Goal: Entertainment & Leisure: Consume media (video, audio)

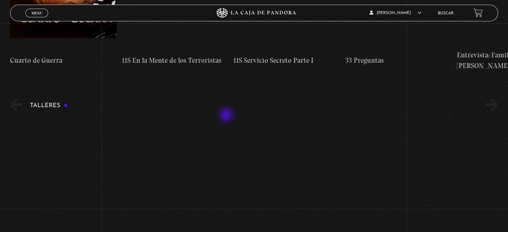
scroll to position [401, 0]
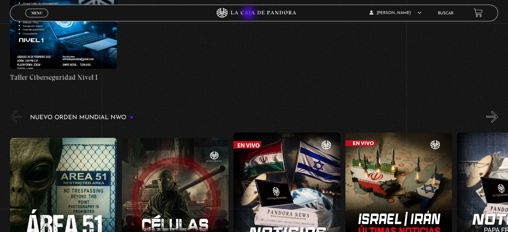
click at [249, 14] on icon at bounding box center [254, 13] width 152 height 10
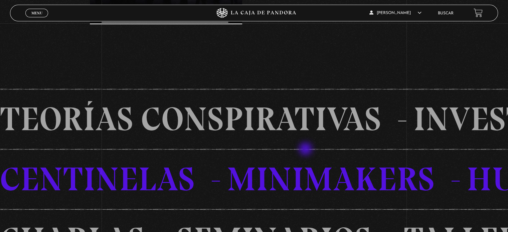
scroll to position [301, 0]
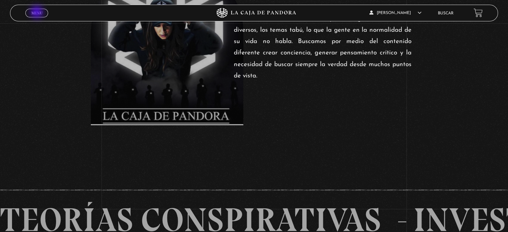
click at [37, 13] on span "Menu" at bounding box center [36, 13] width 11 height 4
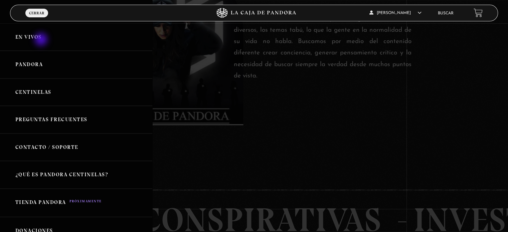
click at [41, 40] on link "En vivos" at bounding box center [76, 37] width 152 height 28
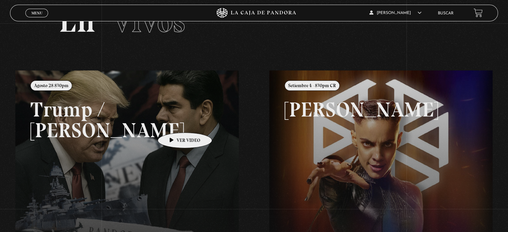
scroll to position [67, 0]
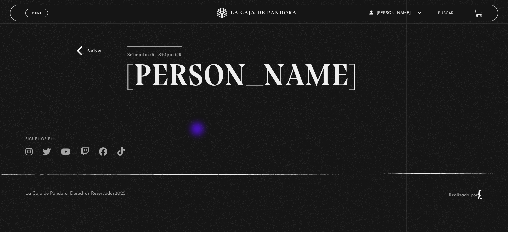
scroll to position [15, 0]
click at [83, 46] on link "Volver" at bounding box center [89, 50] width 25 height 9
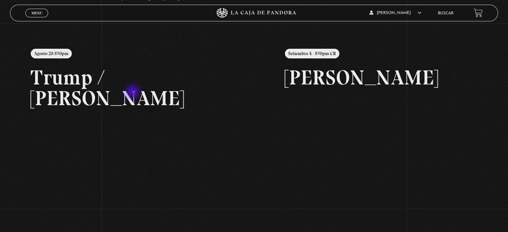
scroll to position [161, 0]
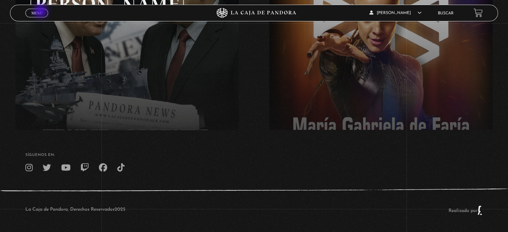
click at [41, 12] on span "Menu" at bounding box center [36, 13] width 11 height 4
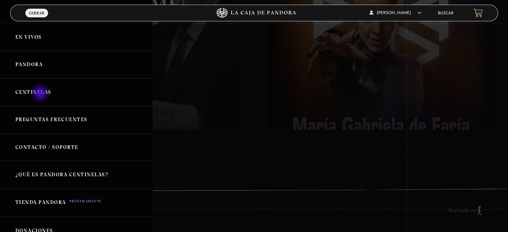
click at [42, 94] on link "Centinelas" at bounding box center [76, 93] width 152 height 28
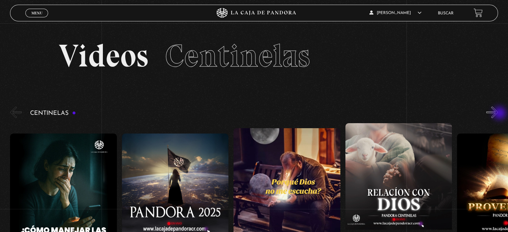
click at [498, 113] on button "»" at bounding box center [493, 113] width 12 height 12
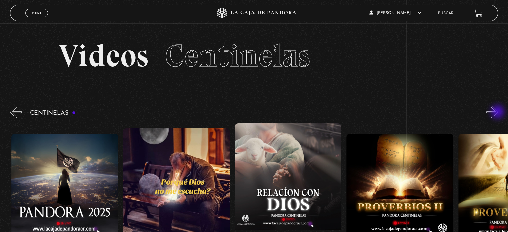
click at [498, 113] on button "»" at bounding box center [493, 113] width 12 height 12
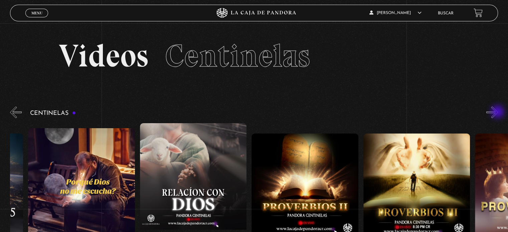
click at [498, 113] on button "»" at bounding box center [493, 113] width 12 height 12
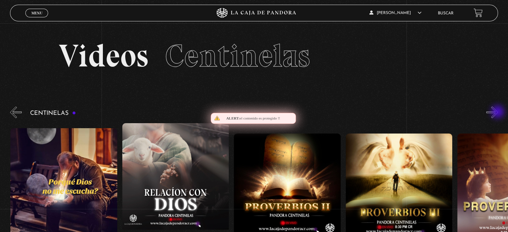
scroll to position [0, 223]
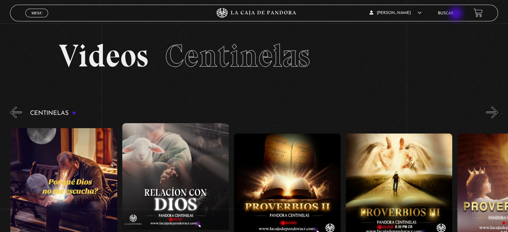
click at [454, 14] on link "Buscar" at bounding box center [446, 13] width 16 height 4
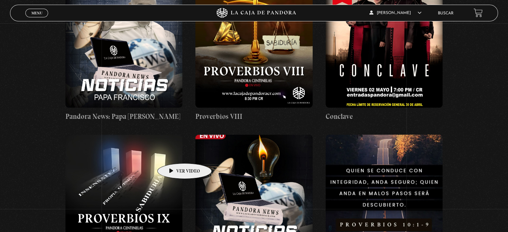
scroll to position [1169, 0]
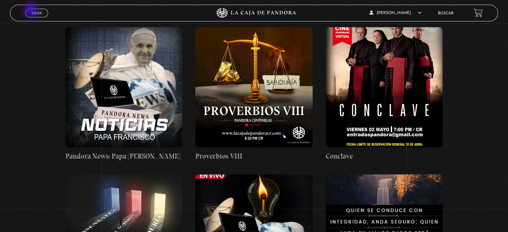
click at [31, 11] on span "Menu" at bounding box center [36, 13] width 11 height 4
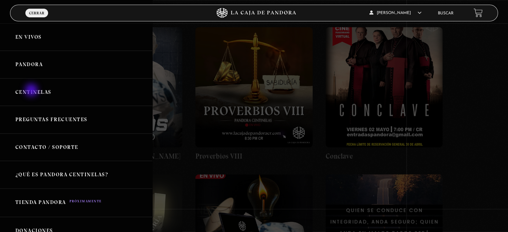
click at [31, 91] on link "Centinelas" at bounding box center [76, 93] width 152 height 28
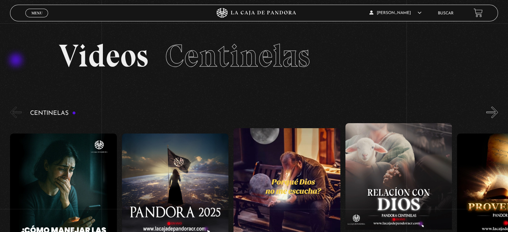
click at [17, 61] on section "Videos Centinelas" at bounding box center [254, 64] width 508 height 82
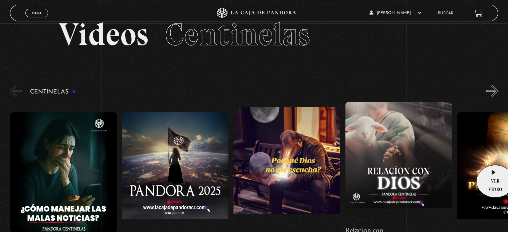
scroll to position [33, 0]
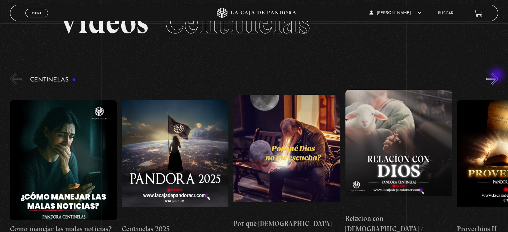
click at [497, 75] on button "»" at bounding box center [493, 79] width 12 height 12
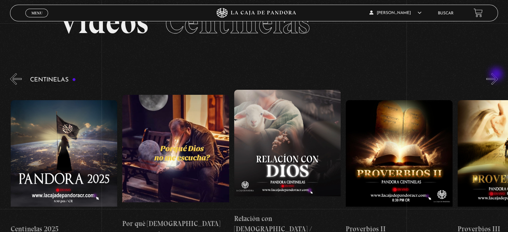
click at [497, 75] on button "»" at bounding box center [493, 79] width 12 height 12
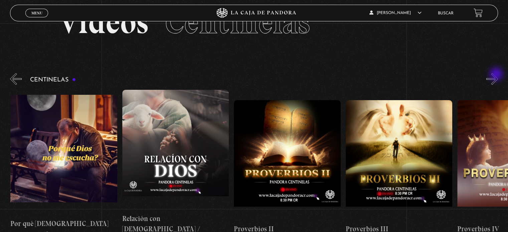
scroll to position [0, 223]
click at [497, 75] on button "»" at bounding box center [493, 79] width 12 height 12
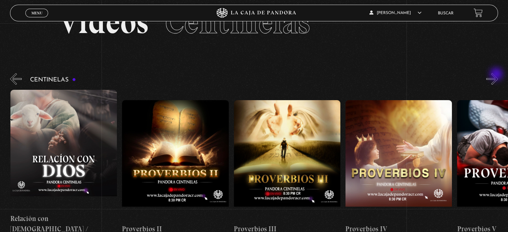
click at [497, 75] on button "»" at bounding box center [493, 79] width 12 height 12
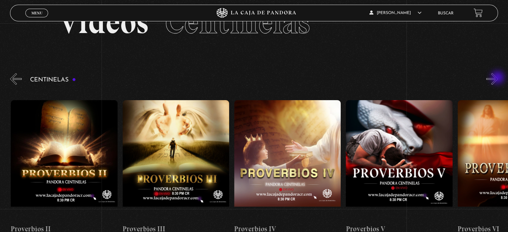
scroll to position [0, 447]
click at [498, 78] on button "»" at bounding box center [493, 79] width 12 height 12
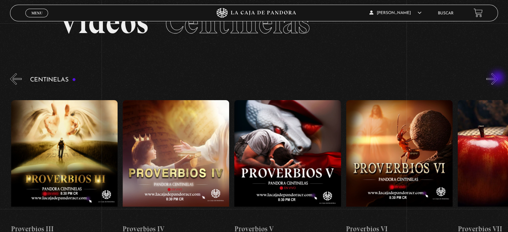
click at [498, 78] on button "»" at bounding box center [493, 79] width 12 height 12
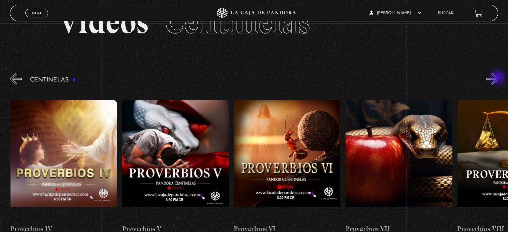
click at [498, 78] on button "»" at bounding box center [493, 79] width 12 height 12
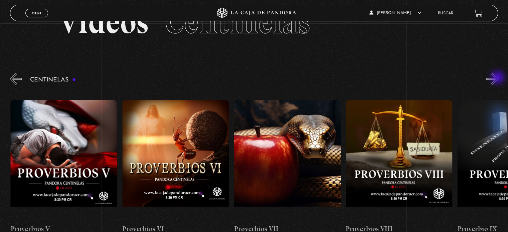
click at [498, 78] on button "»" at bounding box center [493, 79] width 12 height 12
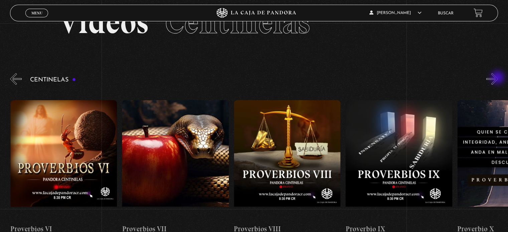
click at [498, 78] on button "»" at bounding box center [493, 79] width 12 height 12
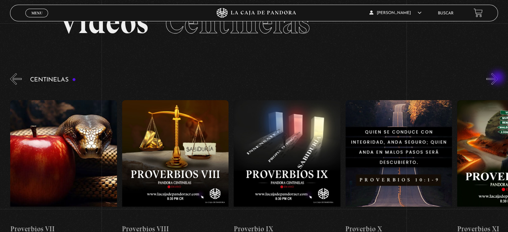
click at [498, 78] on button "»" at bounding box center [493, 79] width 12 height 12
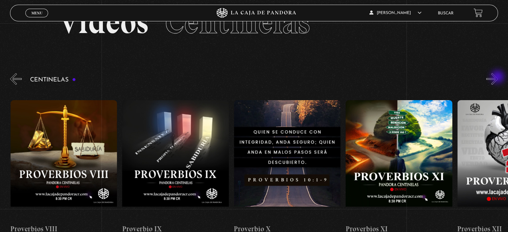
click at [498, 78] on button "»" at bounding box center [493, 79] width 12 height 12
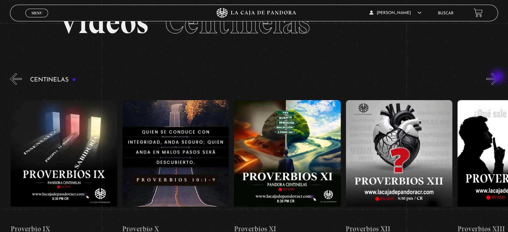
click at [498, 78] on button "»" at bounding box center [493, 79] width 12 height 12
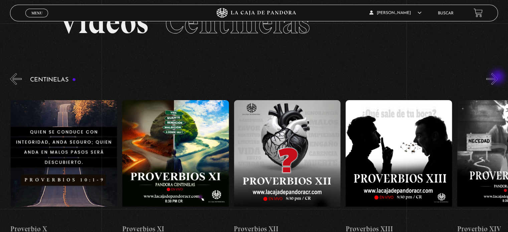
scroll to position [0, 1341]
click at [498, 78] on button "»" at bounding box center [493, 79] width 12 height 12
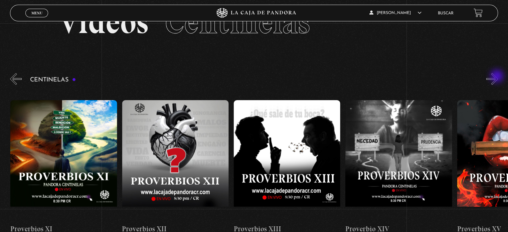
click at [498, 77] on button "»" at bounding box center [493, 79] width 12 height 12
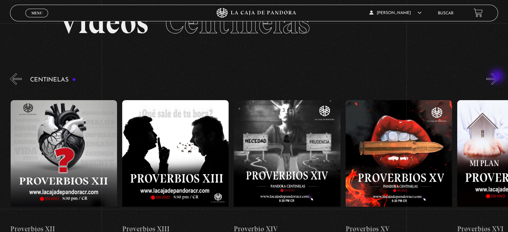
scroll to position [0, 1564]
click at [498, 77] on button "»" at bounding box center [493, 79] width 12 height 12
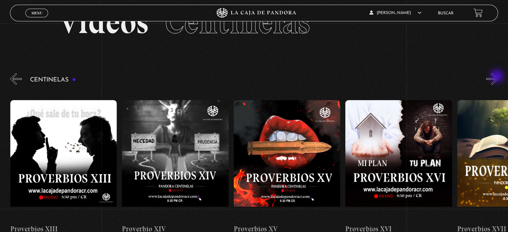
click at [498, 77] on button "»" at bounding box center [493, 79] width 12 height 12
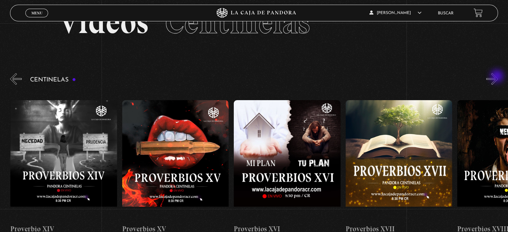
scroll to position [0, 1788]
click at [498, 77] on button "»" at bounding box center [493, 79] width 12 height 12
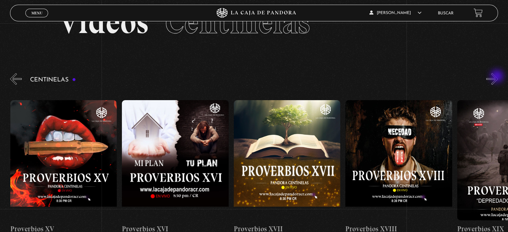
click at [498, 77] on button "»" at bounding box center [493, 79] width 12 height 12
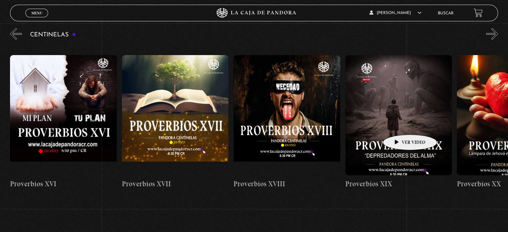
scroll to position [67, 0]
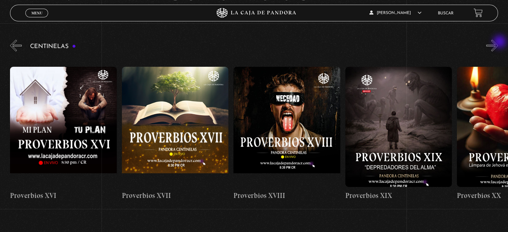
click at [498, 42] on button "»" at bounding box center [493, 46] width 12 height 12
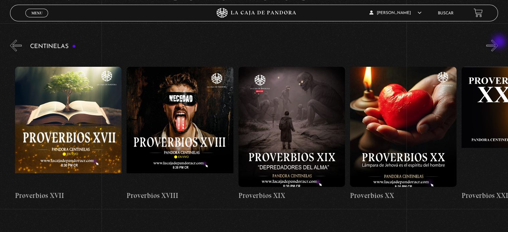
click at [498, 42] on button "»" at bounding box center [493, 46] width 12 height 12
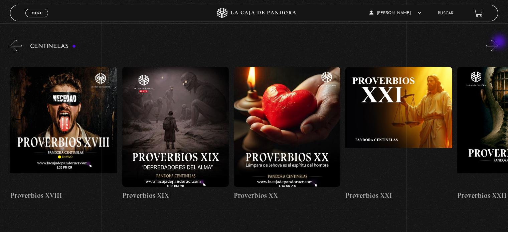
scroll to position [0, 2235]
click at [498, 42] on button "»" at bounding box center [493, 46] width 12 height 12
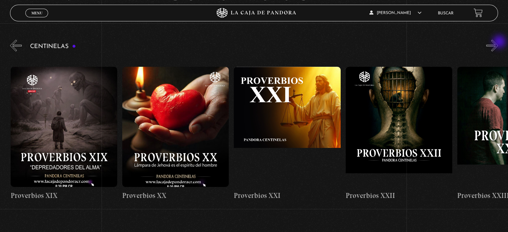
scroll to position [0, 2347]
click at [498, 42] on button "»" at bounding box center [493, 46] width 12 height 12
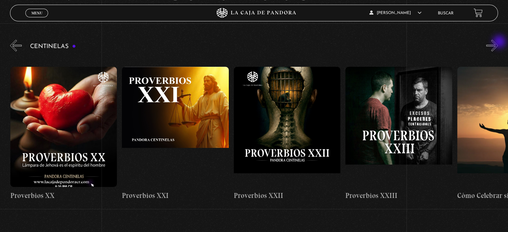
click at [498, 42] on button "»" at bounding box center [493, 46] width 12 height 12
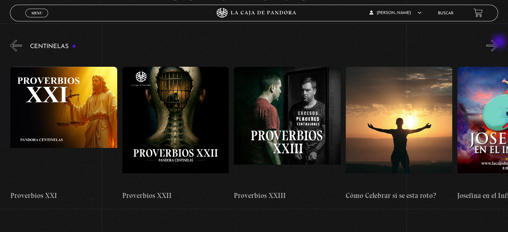
scroll to position [0, 2570]
click at [498, 42] on button "»" at bounding box center [493, 46] width 12 height 12
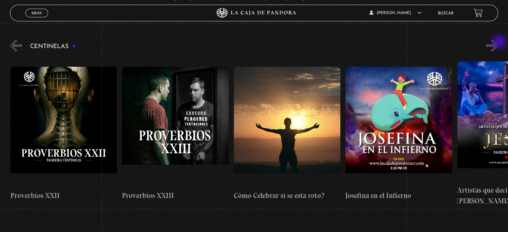
click at [498, 42] on button "»" at bounding box center [493, 46] width 12 height 12
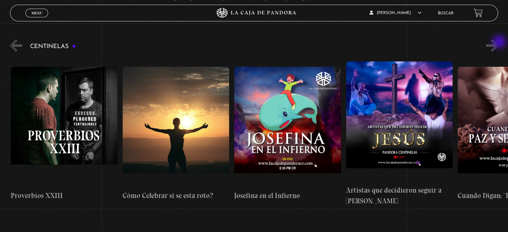
scroll to position [0, 2793]
click at [15, 44] on button "«" at bounding box center [16, 46] width 12 height 12
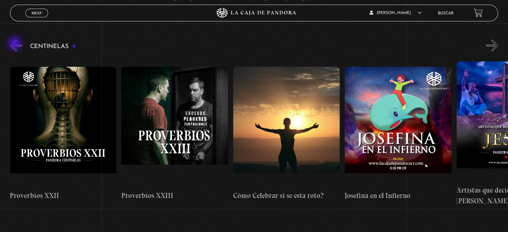
click at [15, 44] on button "«" at bounding box center [16, 46] width 12 height 12
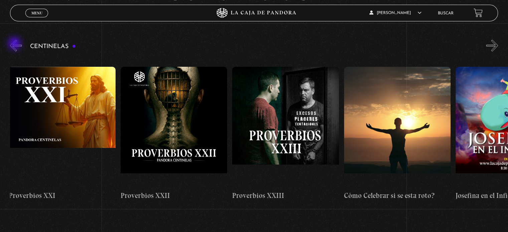
click at [15, 44] on button "«" at bounding box center [16, 46] width 12 height 12
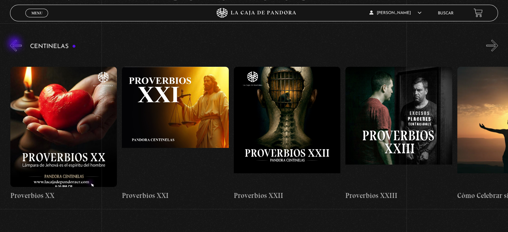
click at [15, 44] on button "«" at bounding box center [16, 46] width 12 height 12
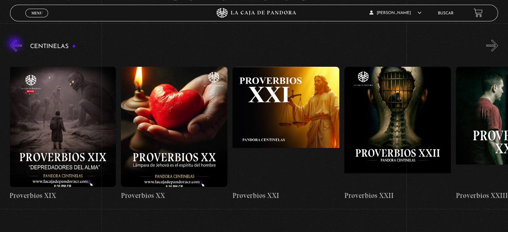
click at [15, 44] on button "«" at bounding box center [16, 46] width 12 height 12
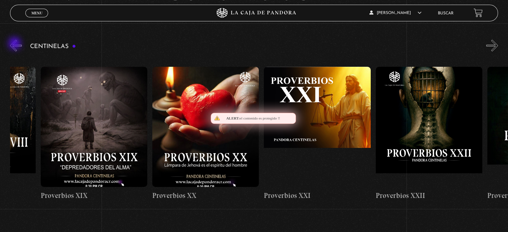
click at [15, 44] on button "«" at bounding box center [16, 46] width 12 height 12
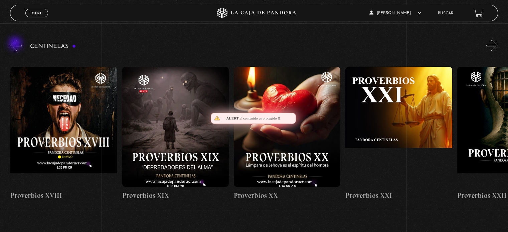
click at [16, 44] on button "«" at bounding box center [16, 46] width 12 height 12
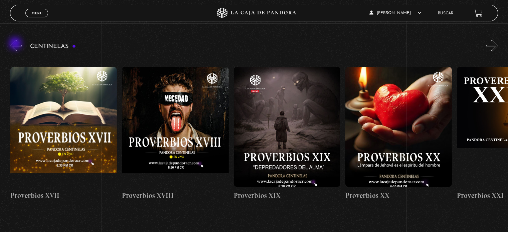
click at [16, 44] on button "«" at bounding box center [16, 46] width 12 height 12
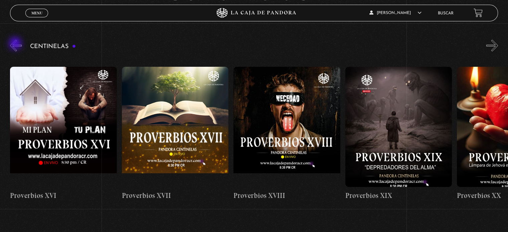
scroll to position [0, 2012]
click at [498, 45] on button "»" at bounding box center [493, 46] width 12 height 12
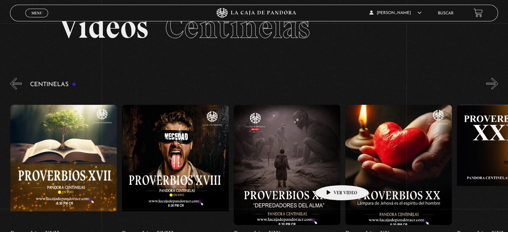
scroll to position [0, 0]
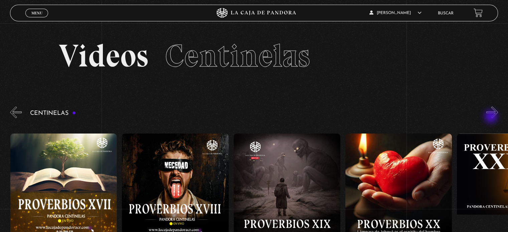
click at [494, 113] on button "»" at bounding box center [493, 113] width 12 height 12
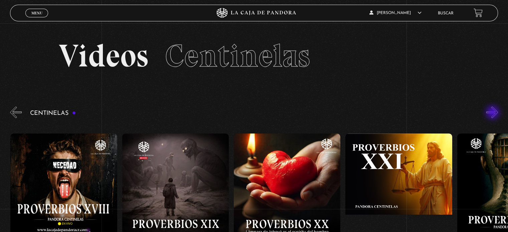
click at [493, 113] on button "»" at bounding box center [493, 113] width 12 height 12
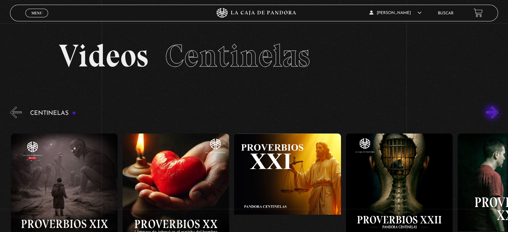
click at [493, 113] on button "»" at bounding box center [493, 113] width 12 height 12
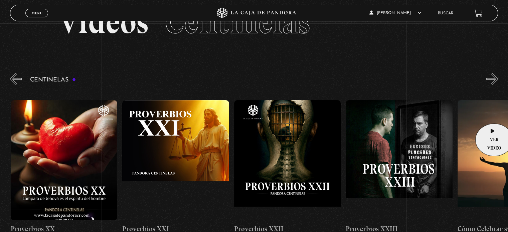
scroll to position [0, 2458]
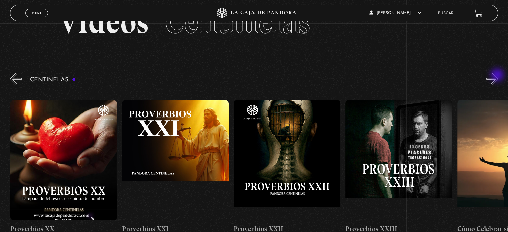
click at [498, 76] on button "»" at bounding box center [493, 79] width 12 height 12
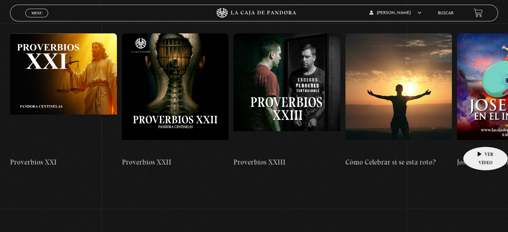
scroll to position [33, 0]
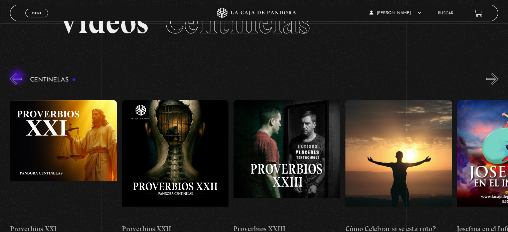
click at [17, 78] on button "«" at bounding box center [16, 79] width 12 height 12
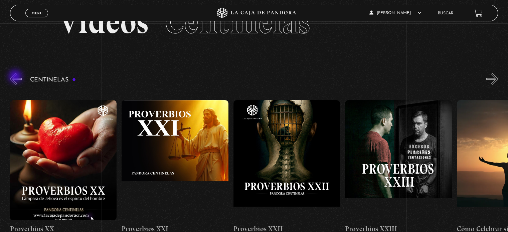
click at [16, 77] on button "«" at bounding box center [16, 79] width 12 height 12
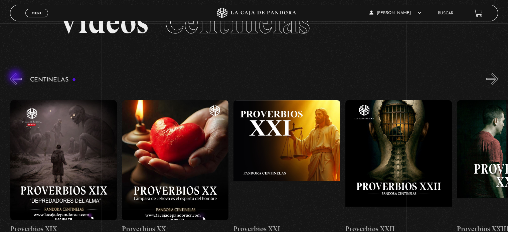
click at [16, 77] on button "«" at bounding box center [16, 79] width 12 height 12
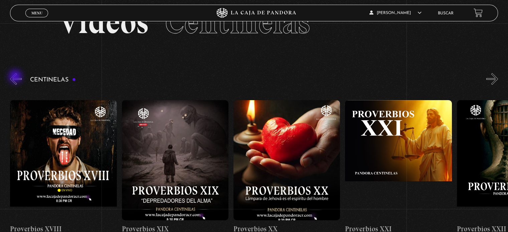
click at [16, 77] on button "«" at bounding box center [16, 79] width 12 height 12
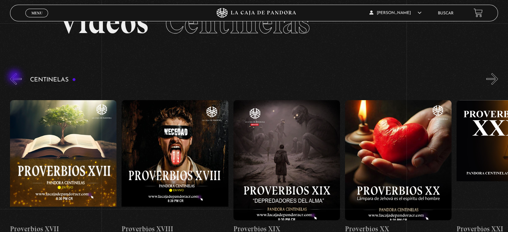
click at [15, 77] on button "«" at bounding box center [16, 79] width 12 height 12
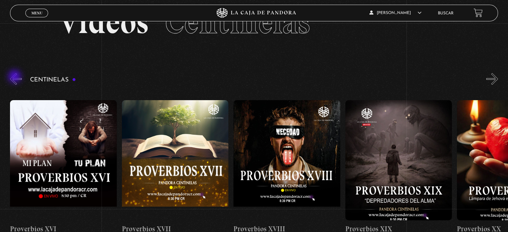
click at [15, 77] on button "«" at bounding box center [16, 79] width 12 height 12
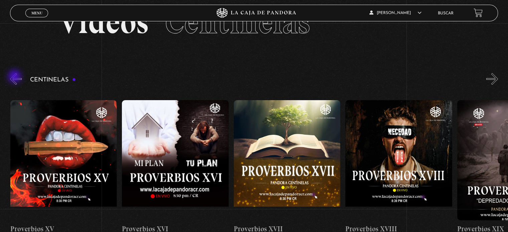
click at [15, 77] on button "«" at bounding box center [16, 79] width 12 height 12
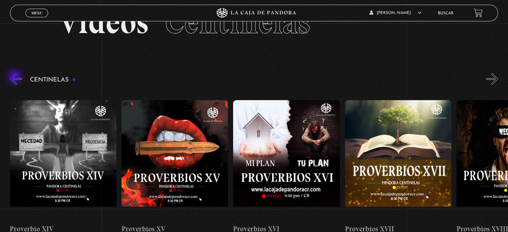
scroll to position [0, 1788]
click at [15, 77] on button "«" at bounding box center [16, 79] width 12 height 12
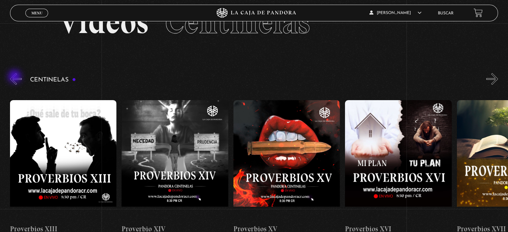
scroll to position [0, 1676]
click at [15, 77] on button "«" at bounding box center [16, 79] width 12 height 12
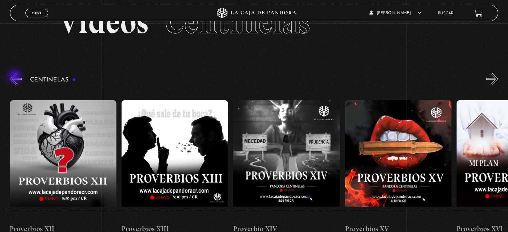
scroll to position [0, 1564]
click at [15, 77] on button "«" at bounding box center [16, 79] width 12 height 12
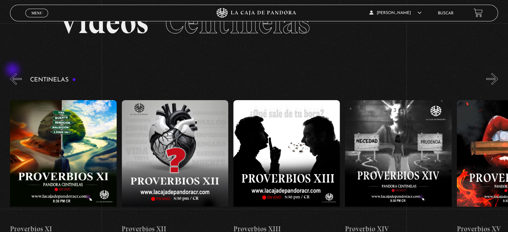
scroll to position [0, 1453]
click at [18, 75] on button "«" at bounding box center [16, 79] width 12 height 12
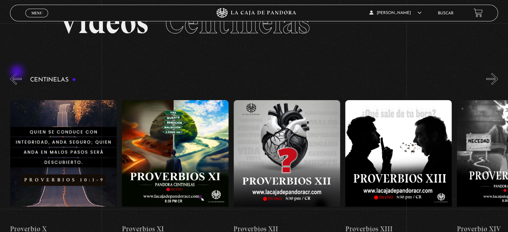
click at [18, 73] on button "«" at bounding box center [16, 79] width 12 height 12
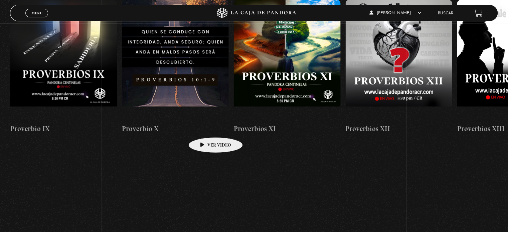
scroll to position [33, 0]
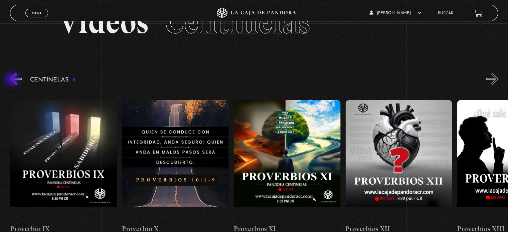
click at [13, 80] on button "«" at bounding box center [16, 79] width 12 height 12
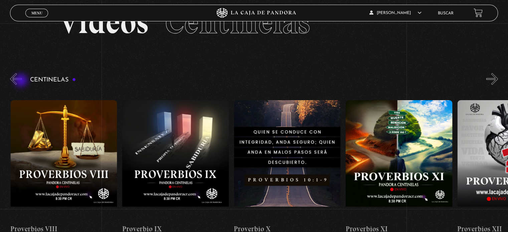
click at [21, 81] on button "«" at bounding box center [16, 79] width 12 height 12
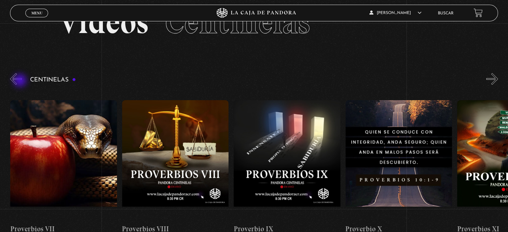
click at [21, 81] on button "«" at bounding box center [16, 79] width 12 height 12
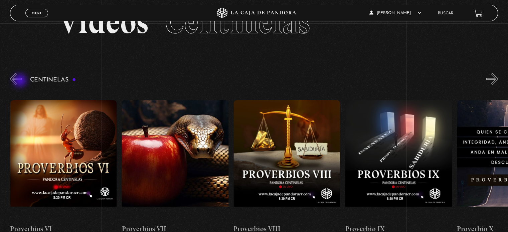
click at [21, 81] on button "«" at bounding box center [16, 79] width 12 height 12
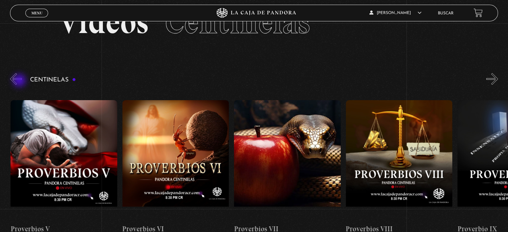
click at [20, 81] on button "«" at bounding box center [16, 79] width 12 height 12
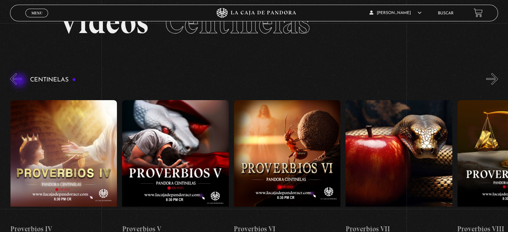
click at [20, 81] on button "«" at bounding box center [16, 79] width 12 height 12
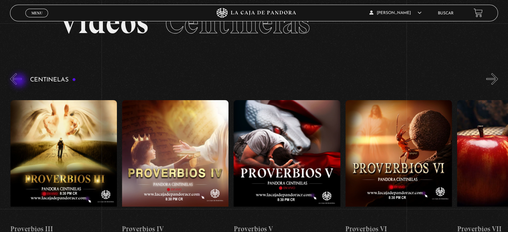
click at [20, 81] on button "«" at bounding box center [16, 79] width 12 height 12
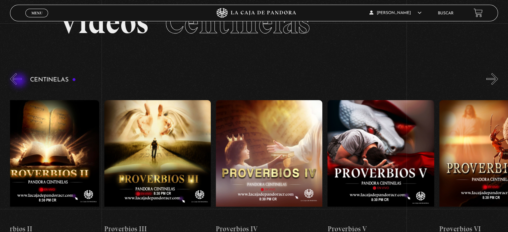
click at [20, 81] on button "«" at bounding box center [16, 79] width 12 height 12
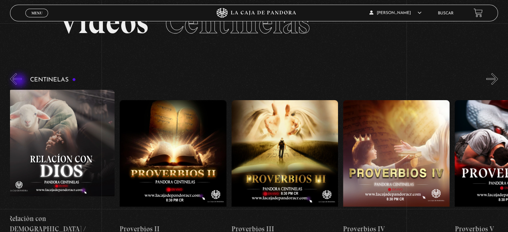
click at [20, 81] on button "«" at bounding box center [16, 79] width 12 height 12
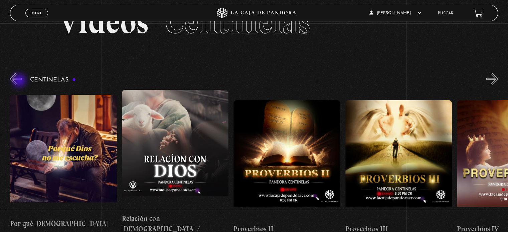
click at [20, 81] on button "«" at bounding box center [16, 79] width 12 height 12
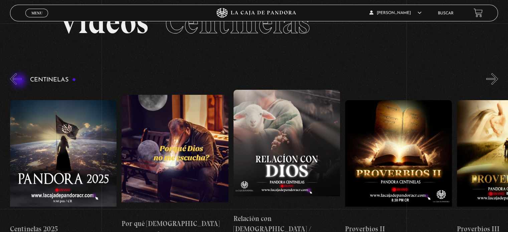
click at [20, 81] on button "«" at bounding box center [16, 79] width 12 height 12
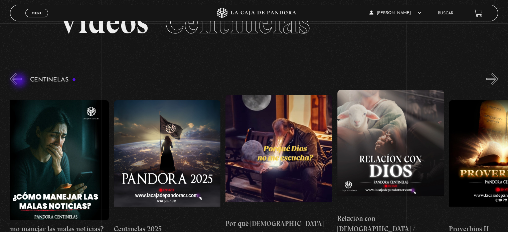
scroll to position [0, 1]
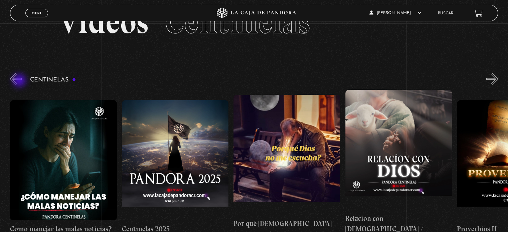
click at [20, 81] on button "«" at bounding box center [16, 79] width 12 height 12
click at [15, 80] on button "«" at bounding box center [16, 79] width 12 height 12
click at [496, 76] on button "»" at bounding box center [493, 79] width 12 height 12
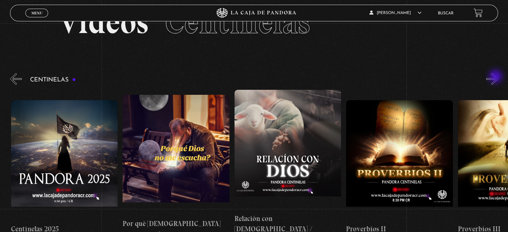
click at [497, 77] on button "»" at bounding box center [493, 79] width 12 height 12
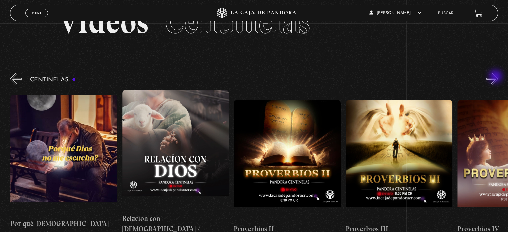
click at [497, 77] on button "»" at bounding box center [493, 79] width 12 height 12
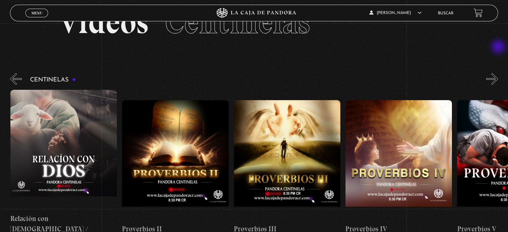
scroll to position [33, 0]
click at [496, 73] on button "»" at bounding box center [493, 79] width 12 height 12
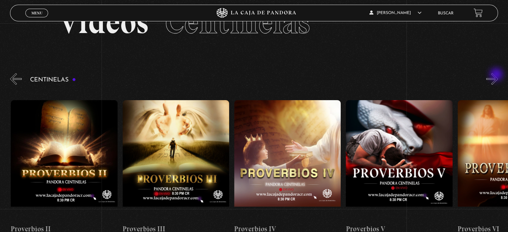
click at [497, 75] on button "»" at bounding box center [493, 79] width 12 height 12
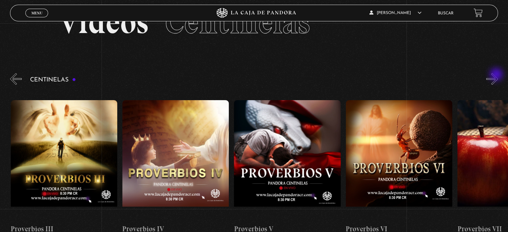
click at [497, 75] on button "»" at bounding box center [493, 79] width 12 height 12
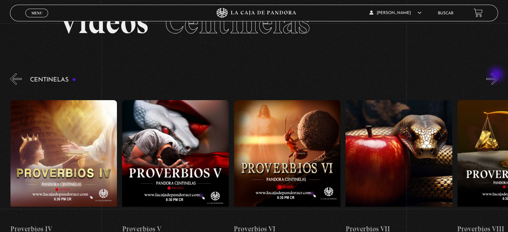
click at [497, 75] on button "»" at bounding box center [493, 79] width 12 height 12
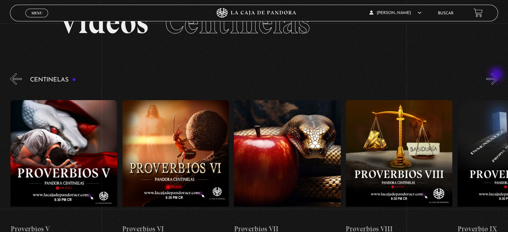
click at [497, 75] on button "»" at bounding box center [493, 79] width 12 height 12
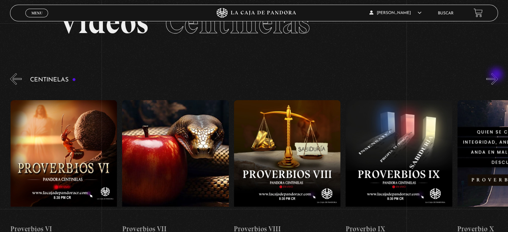
click at [497, 75] on button "»" at bounding box center [493, 79] width 12 height 12
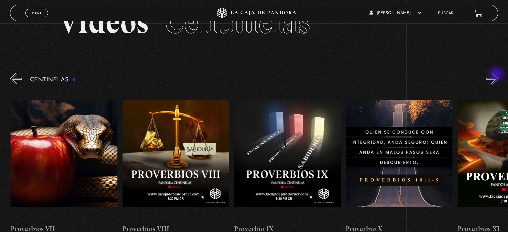
scroll to position [0, 1006]
click at [496, 81] on button "»" at bounding box center [493, 79] width 12 height 12
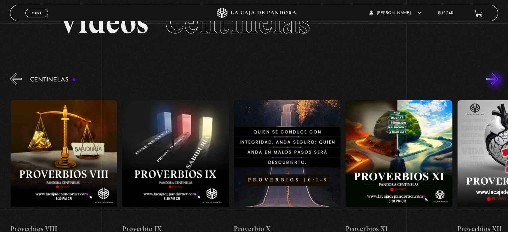
scroll to position [0, 1117]
click at [496, 81] on button "»" at bounding box center [493, 79] width 12 height 12
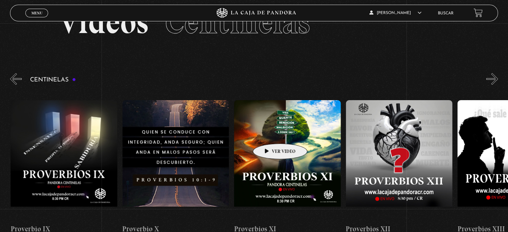
scroll to position [0, 1229]
click at [273, 133] on figure at bounding box center [287, 160] width 107 height 120
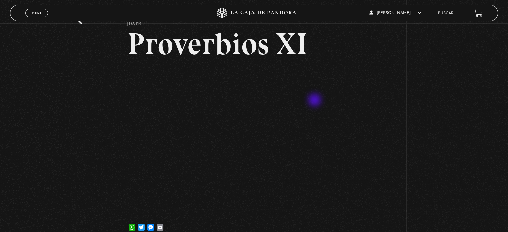
scroll to position [67, 0]
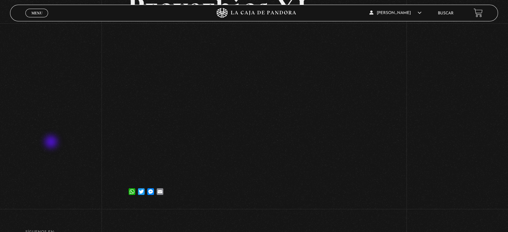
click at [52, 143] on div "Volver [DATE] Proverbios XI WhatsApp Twitter Messenger Email" at bounding box center [254, 82] width 508 height 251
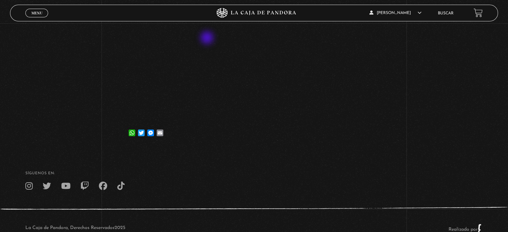
scroll to position [145, 0]
